Goal: Task Accomplishment & Management: Complete application form

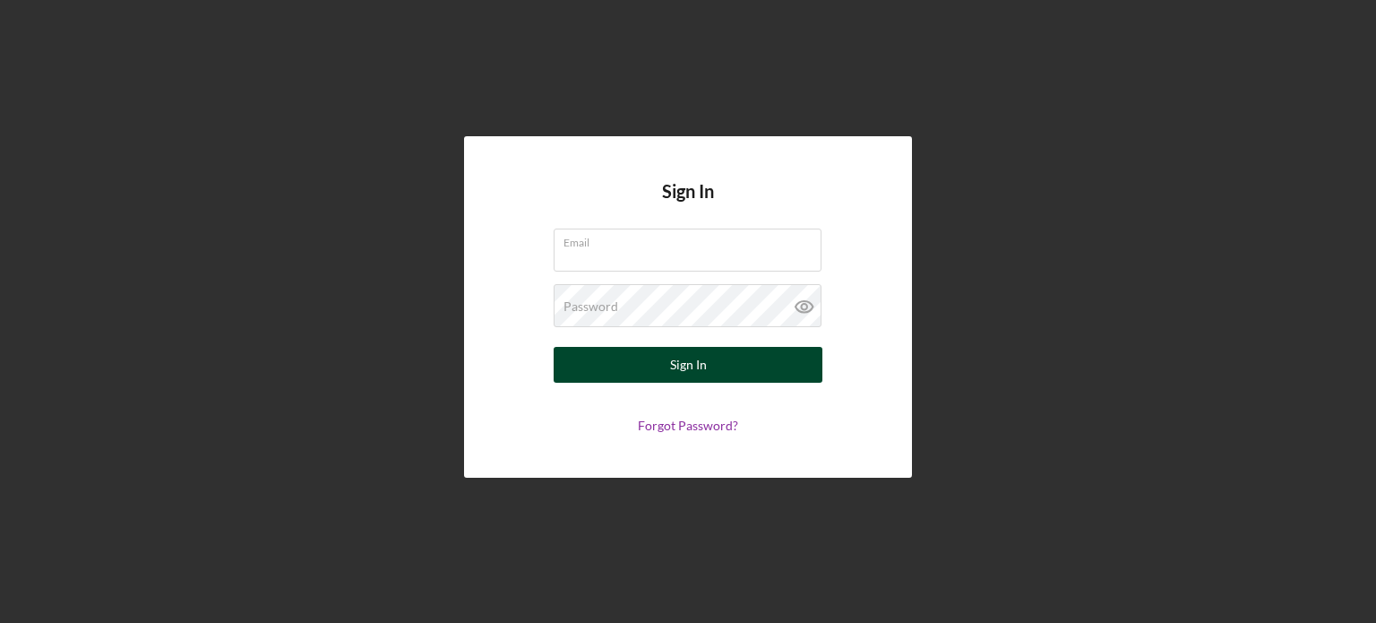
type input "[EMAIL_ADDRESS][DOMAIN_NAME]"
click at [751, 368] on button "Sign In" at bounding box center [688, 365] width 269 height 36
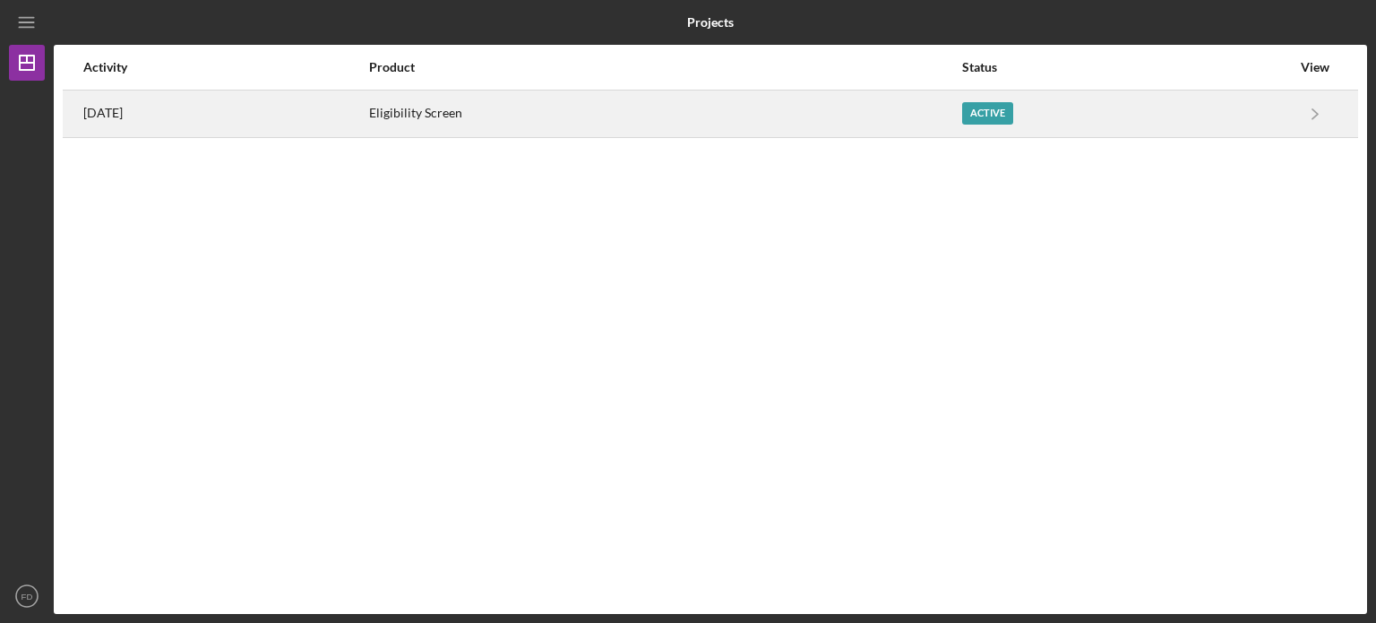
click at [1013, 107] on div "Active" at bounding box center [987, 113] width 51 height 22
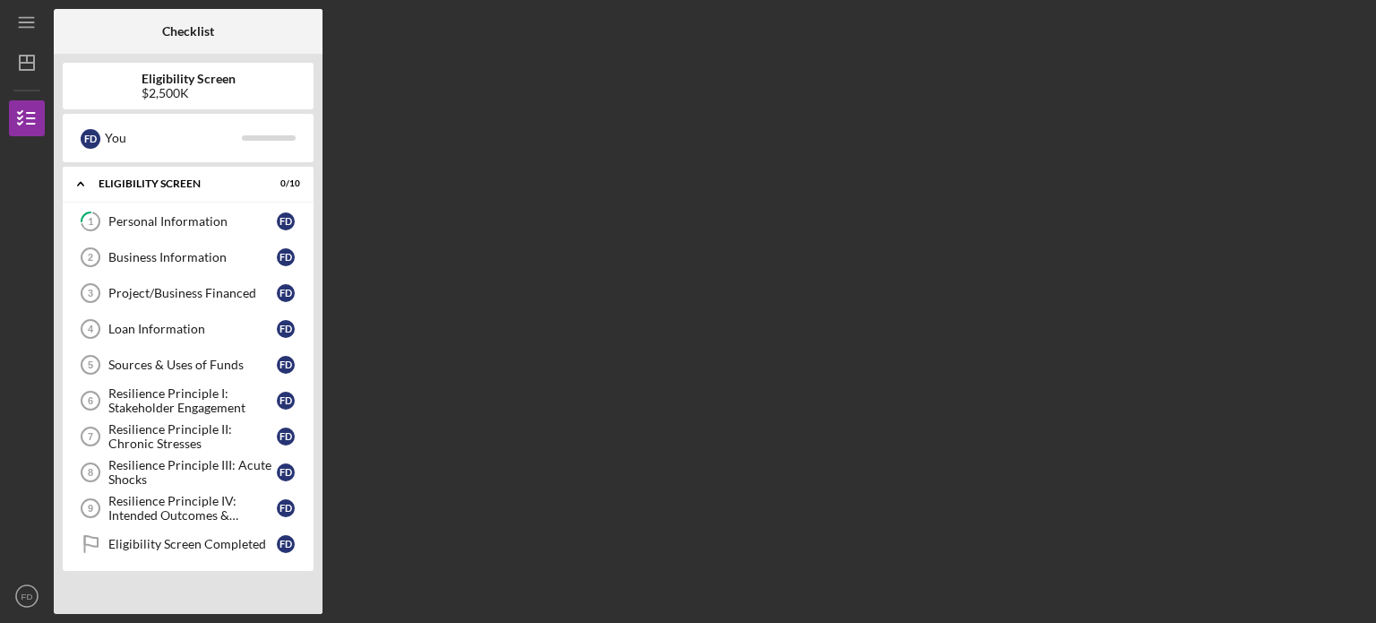
click at [234, 78] on b "Eligibility Screen" at bounding box center [189, 79] width 94 height 14
click at [199, 216] on div "Personal Information" at bounding box center [192, 221] width 168 height 14
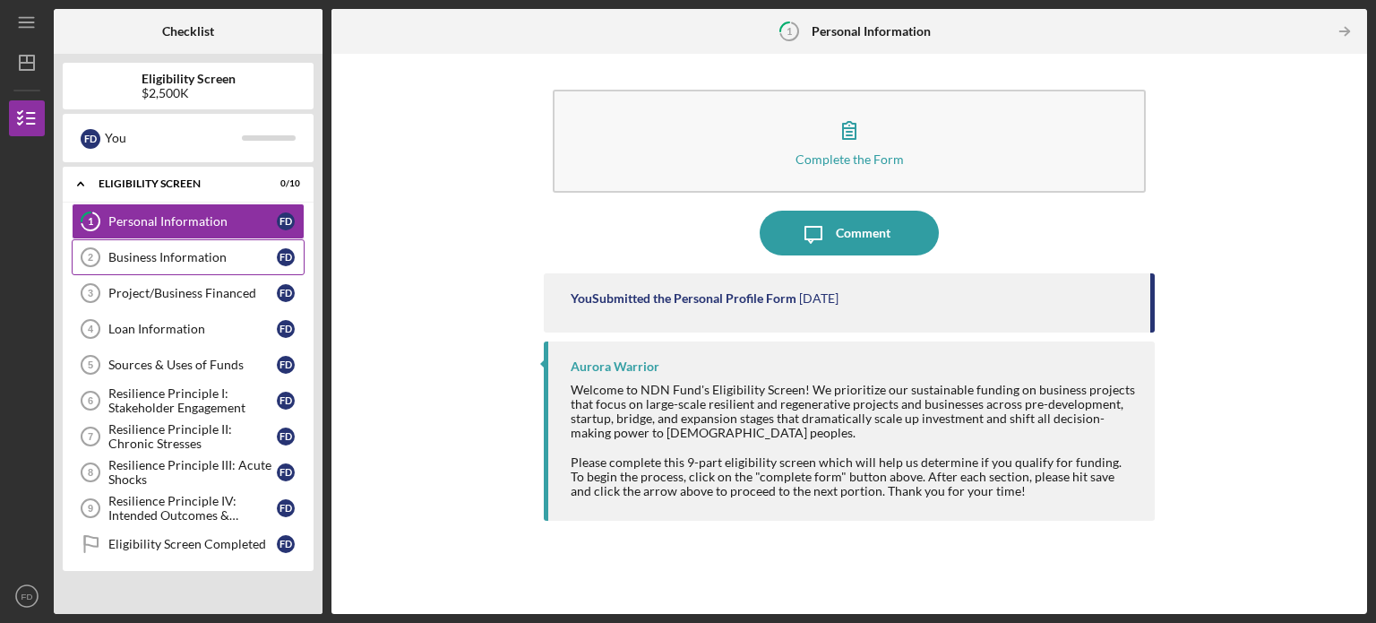
click at [196, 254] on div "Business Information" at bounding box center [192, 257] width 168 height 14
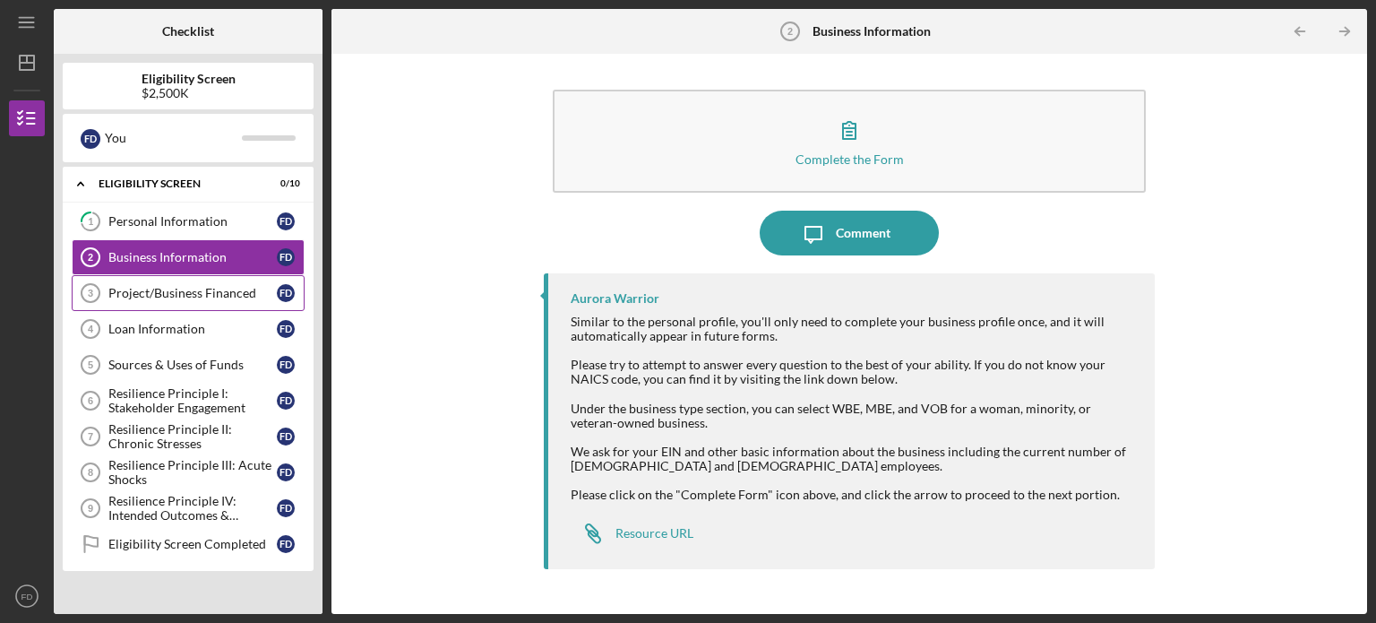
click at [204, 291] on div "Project/Business Financed" at bounding box center [192, 293] width 168 height 14
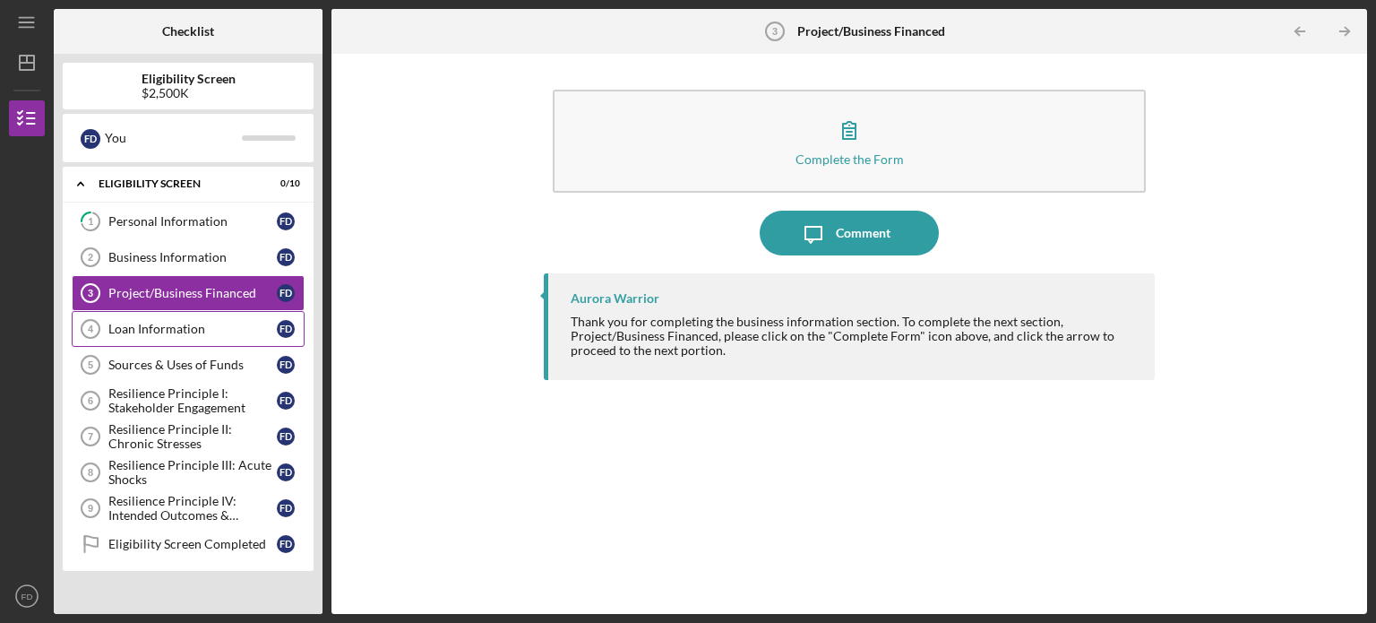
click at [202, 323] on div "Loan Information" at bounding box center [192, 329] width 168 height 14
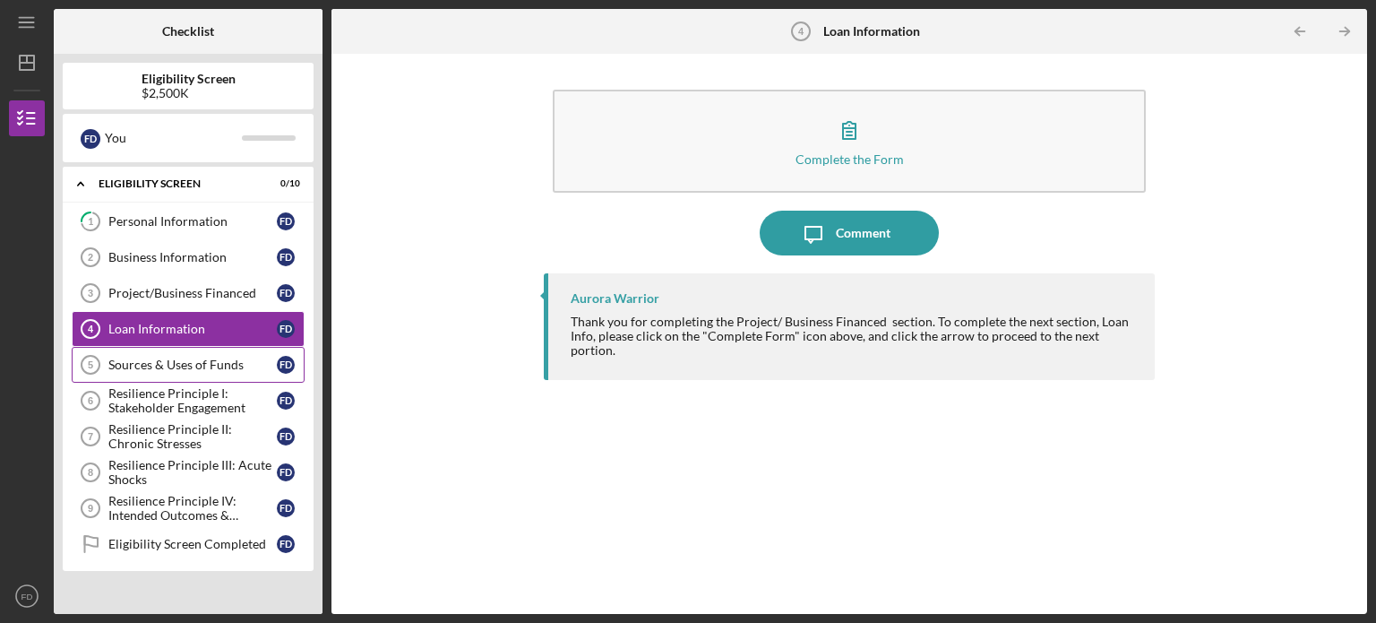
click at [197, 363] on div "Sources & Uses of Funds" at bounding box center [192, 365] width 168 height 14
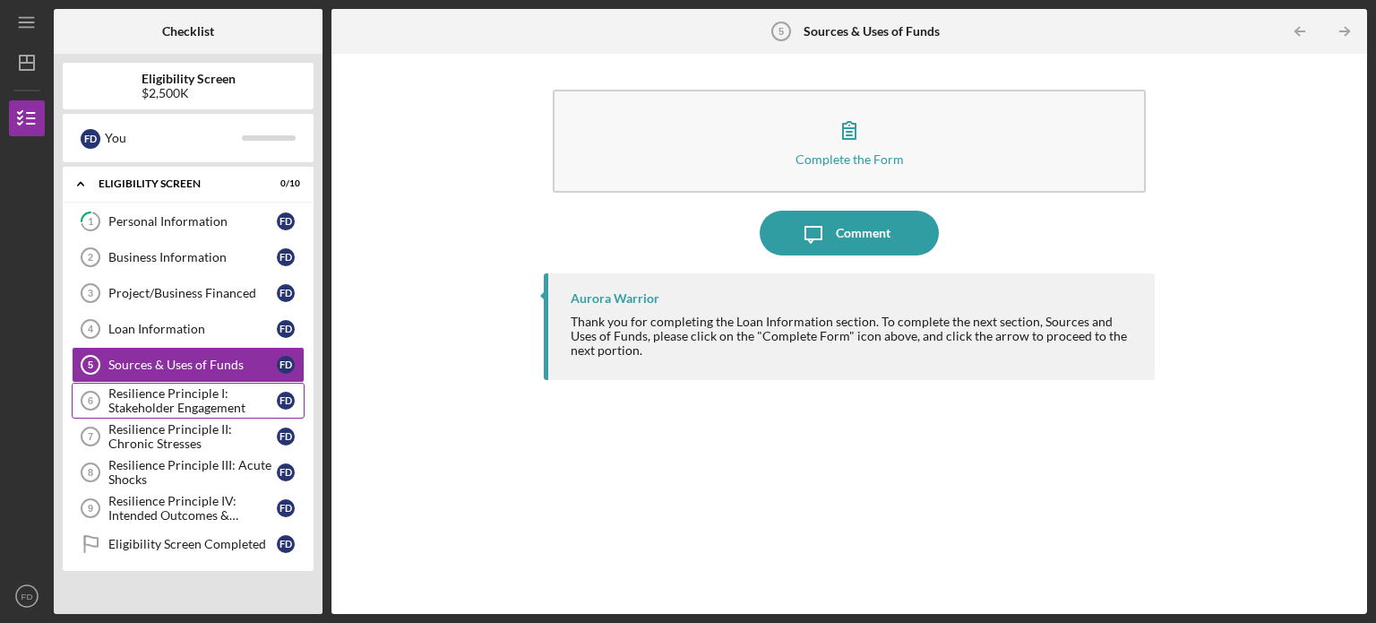
click at [198, 391] on div "Resilience Principle I: Stakeholder Engagement" at bounding box center [192, 400] width 168 height 29
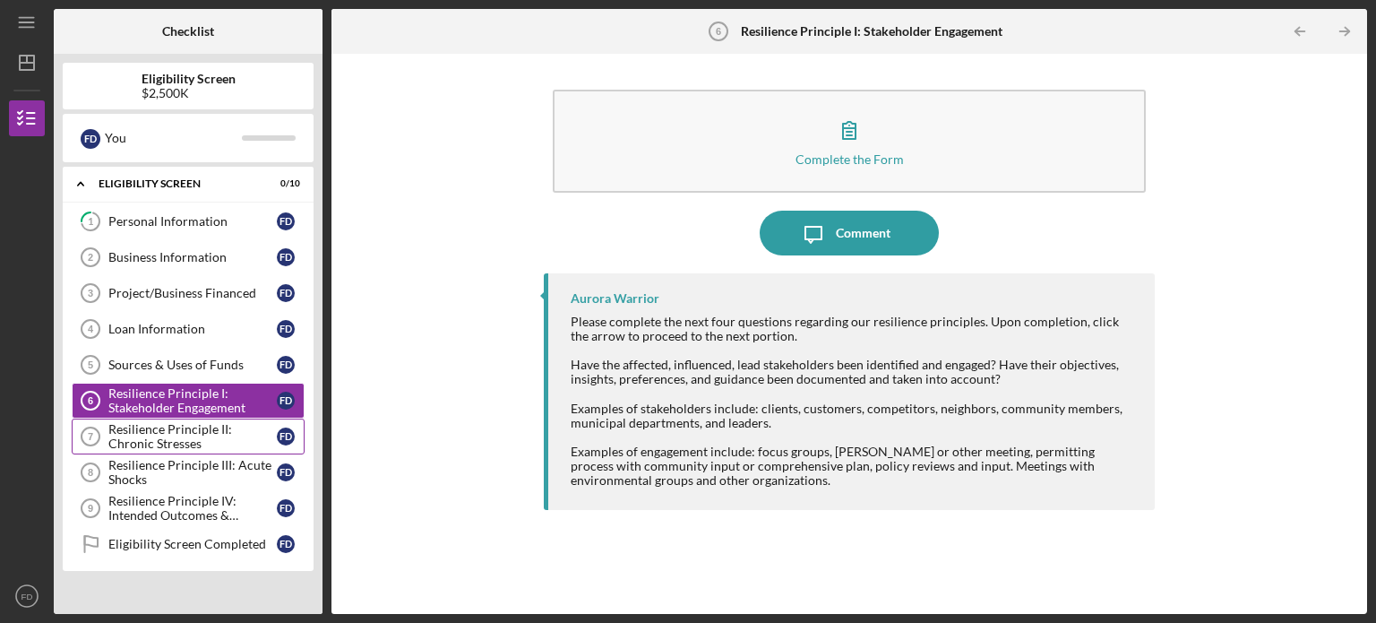
click at [197, 426] on div "Resilience Principle II: Chronic Stresses" at bounding box center [192, 436] width 168 height 29
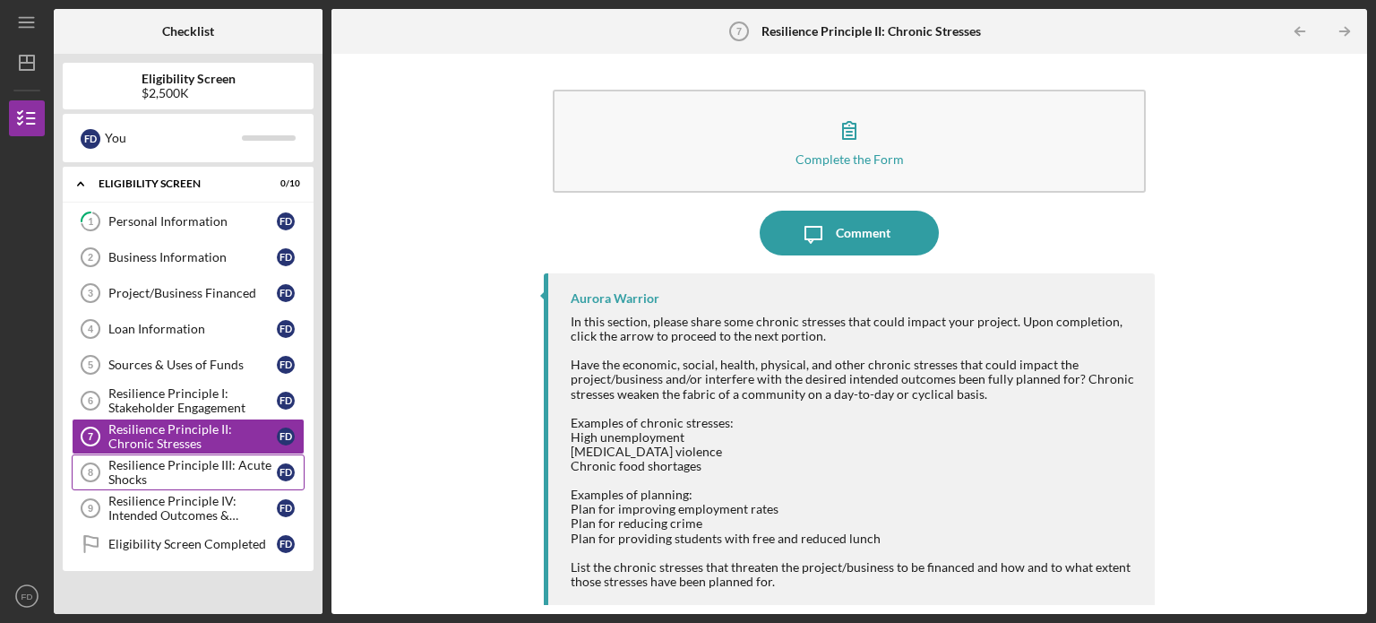
click at [203, 458] on div "Resilience Principle III: Acute Shocks" at bounding box center [192, 472] width 168 height 29
